Goal: Download file/media

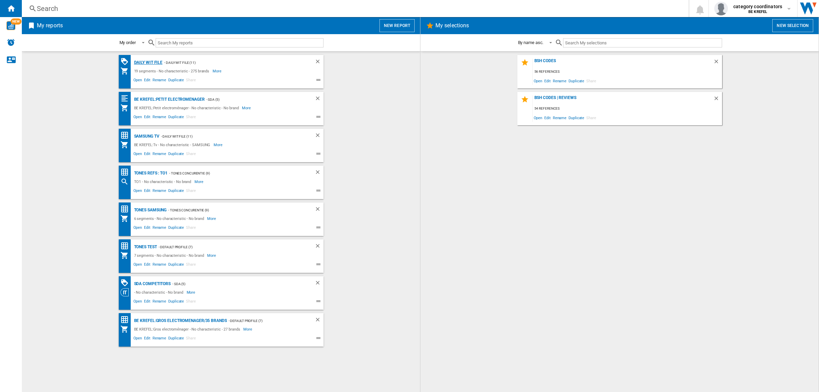
click at [146, 61] on div "Daily WIT file" at bounding box center [147, 62] width 30 height 9
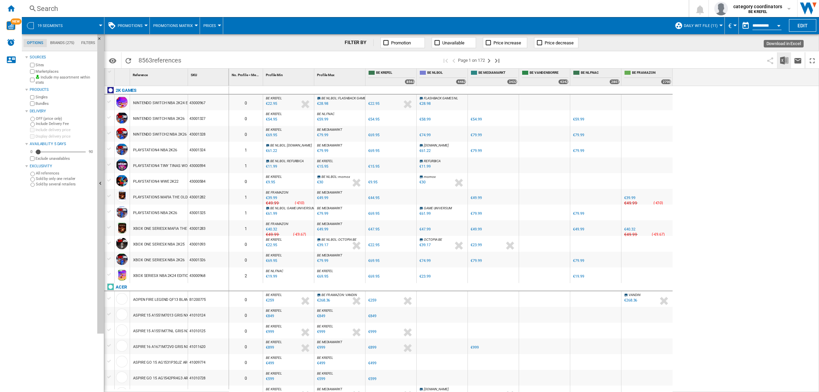
click at [782, 62] on img "Download in Excel" at bounding box center [784, 60] width 8 height 8
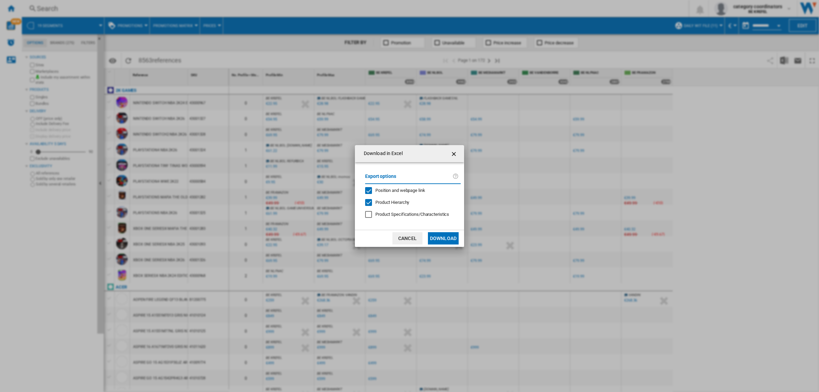
click at [446, 242] on button "Download" at bounding box center [443, 238] width 31 height 12
